Goal: Task Accomplishment & Management: Manage account settings

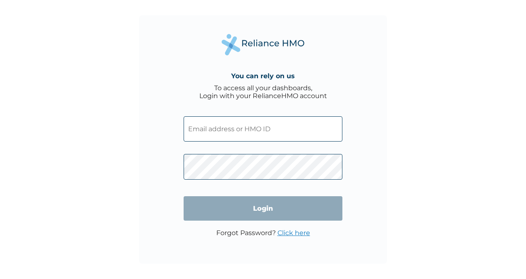
paste input "SLB/10970/A"
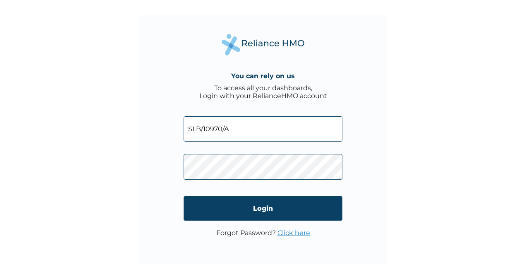
type input "SLB/10970/A"
click at [295, 231] on link "Click here" at bounding box center [293, 233] width 33 height 8
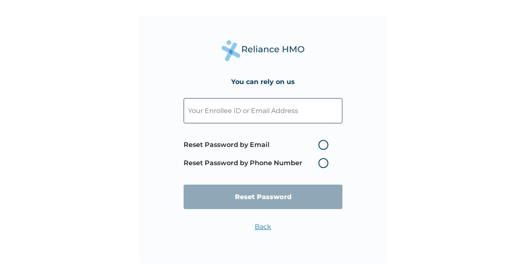
click at [328, 146] on label "Reset Password by Email" at bounding box center [258, 145] width 149 height 10
click at [320, 146] on input "Reset Password by Email" at bounding box center [313, 144] width 13 height 13
radio input "true"
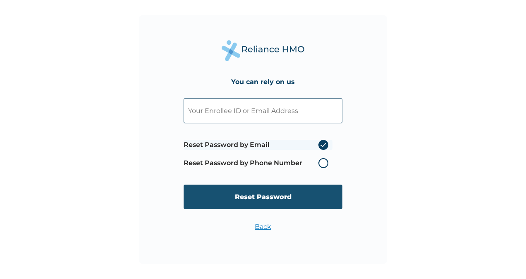
click at [296, 188] on input "Reset Password" at bounding box center [263, 196] width 159 height 24
click at [292, 193] on input "Reset Password" at bounding box center [263, 196] width 159 height 24
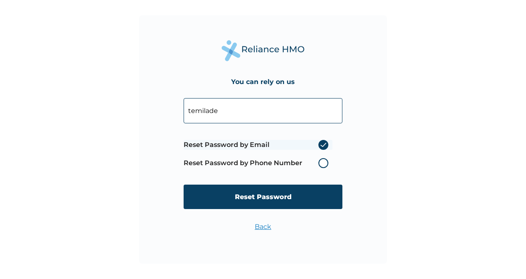
type input "temilade.olaitan@sterling.ng"
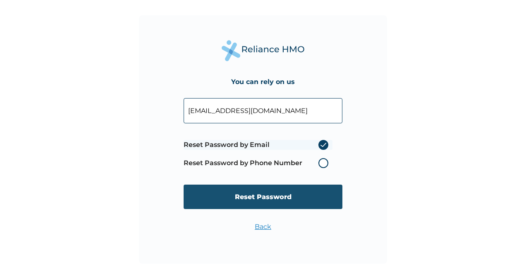
click at [246, 196] on input "Reset Password" at bounding box center [263, 196] width 159 height 24
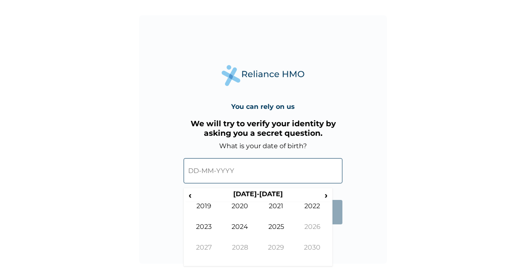
click at [231, 168] on input "text" at bounding box center [263, 170] width 159 height 25
click at [235, 225] on td "2024" at bounding box center [240, 232] width 36 height 21
click at [203, 178] on input "text" at bounding box center [263, 170] width 159 height 25
click at [203, 169] on input "text" at bounding box center [263, 170] width 159 height 25
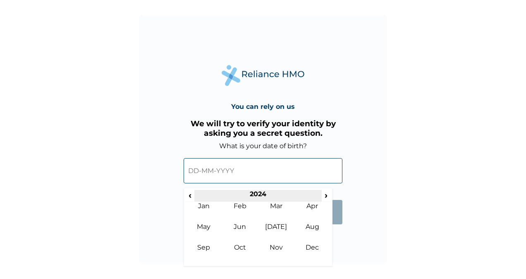
click at [254, 193] on th "2024" at bounding box center [257, 196] width 127 height 12
click at [188, 195] on span "‹" at bounding box center [190, 195] width 9 height 10
click at [187, 193] on span "‹" at bounding box center [190, 195] width 9 height 10
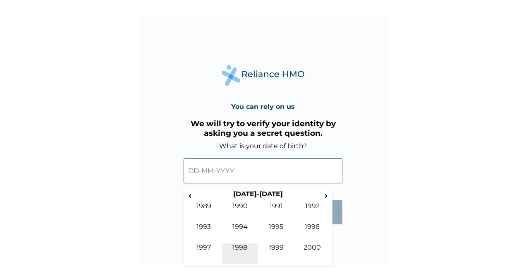
click at [243, 246] on td "1998" at bounding box center [240, 253] width 36 height 21
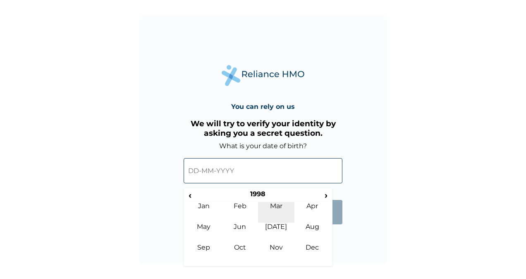
click at [270, 207] on td "Mar" at bounding box center [276, 212] width 36 height 21
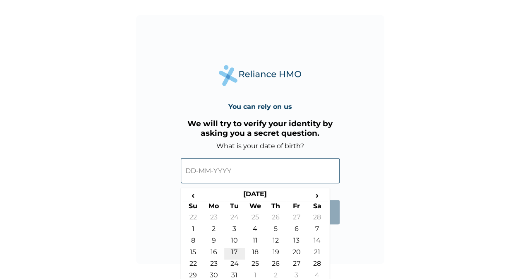
click at [232, 254] on td "17" at bounding box center [234, 254] width 21 height 12
type input "[DATE]"
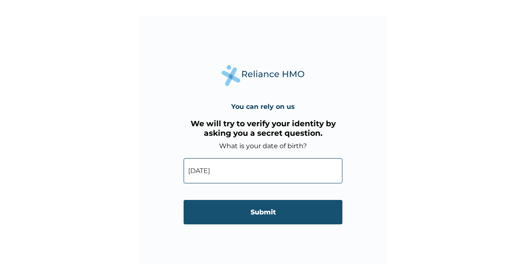
click at [244, 203] on input "Submit" at bounding box center [263, 212] width 159 height 24
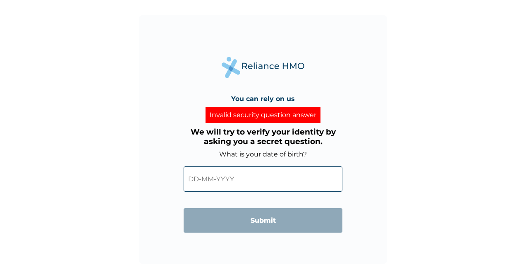
click at [241, 184] on input "text" at bounding box center [263, 178] width 159 height 25
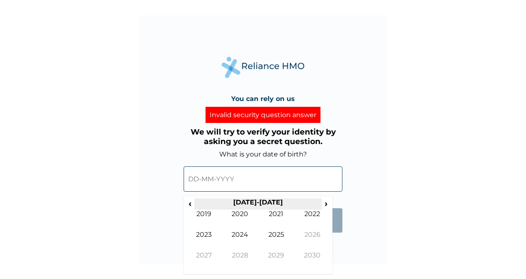
click at [248, 199] on th "[DATE]-[DATE]" at bounding box center [257, 204] width 127 height 12
click at [190, 203] on span "‹" at bounding box center [190, 203] width 9 height 10
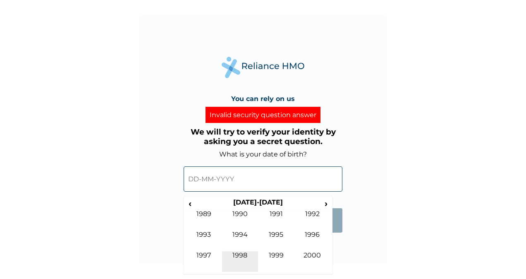
click at [236, 261] on td "1998" at bounding box center [240, 261] width 36 height 21
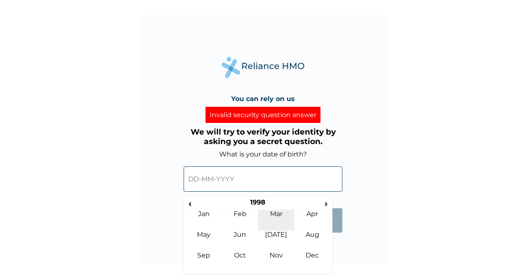
click at [265, 217] on td "Mar" at bounding box center [276, 220] width 36 height 21
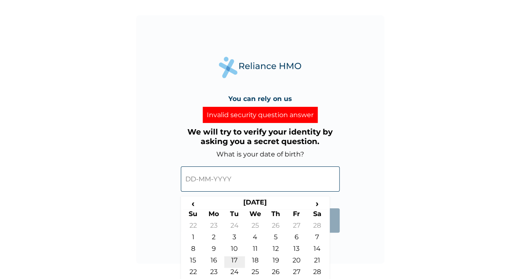
click at [229, 260] on td "17" at bounding box center [234, 262] width 21 height 12
type input "[DATE]"
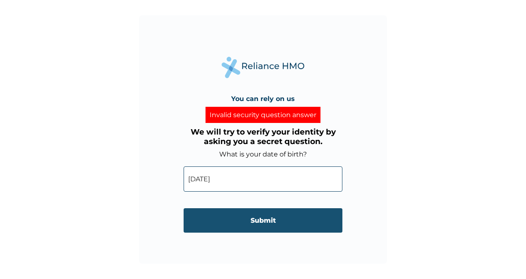
click at [232, 226] on input "Submit" at bounding box center [263, 220] width 159 height 24
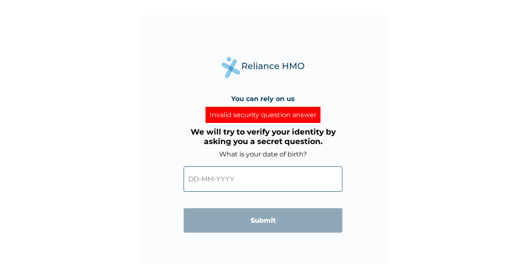
click at [216, 181] on input "text" at bounding box center [263, 178] width 159 height 25
